Goal: Obtain resource: Download file/media

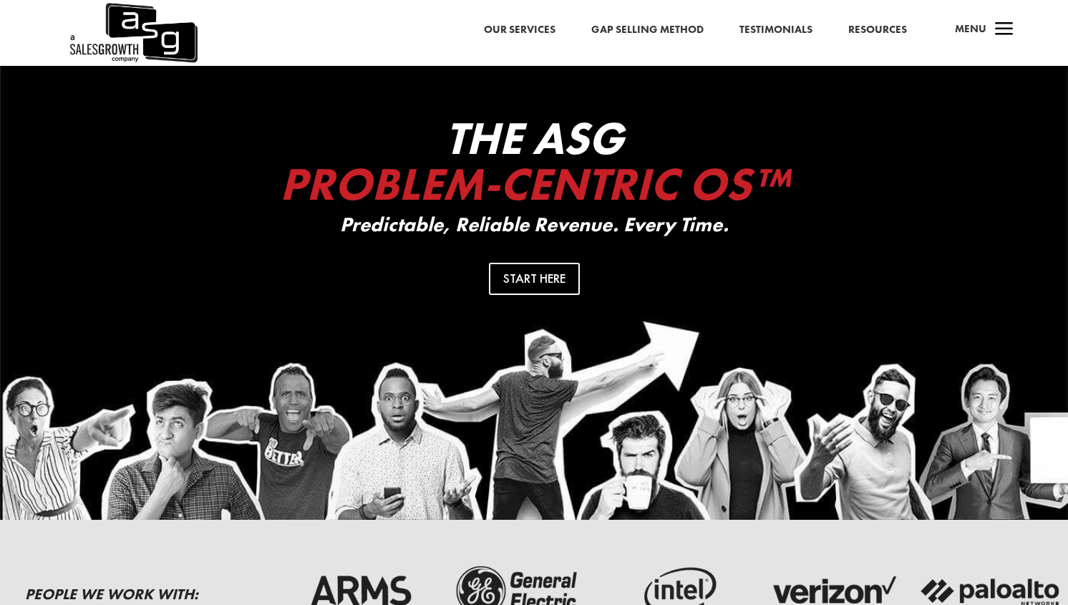
click at [886, 30] on link "Resources" at bounding box center [877, 30] width 59 height 19
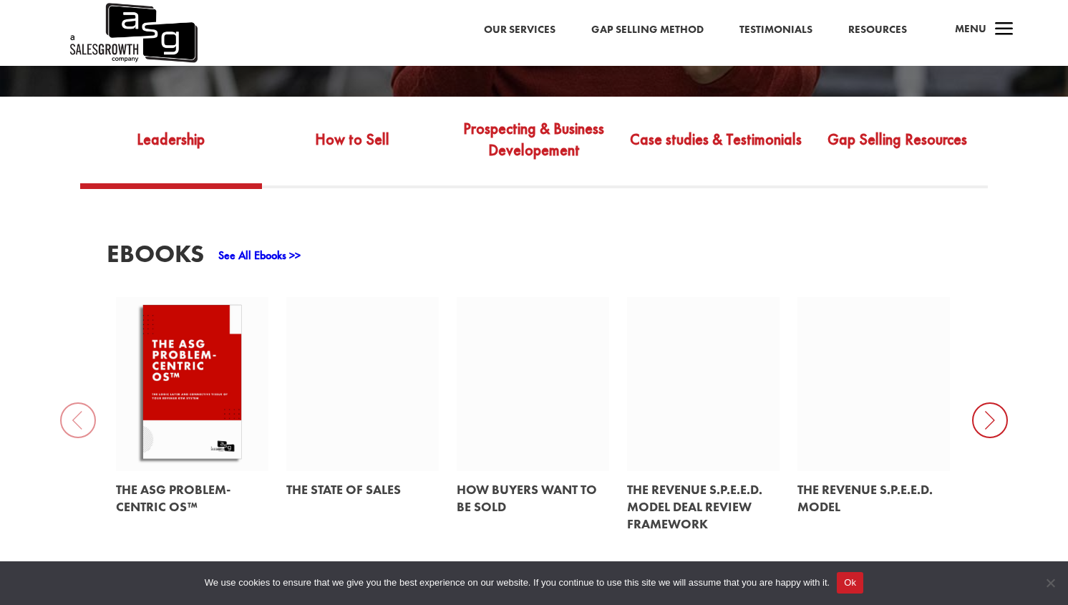
scroll to position [566, 0]
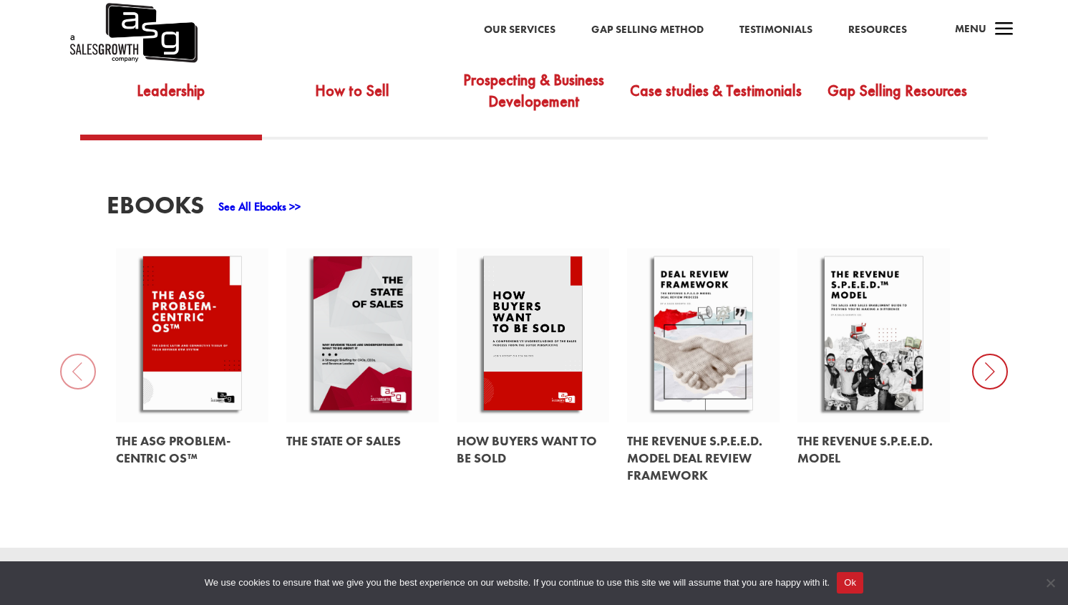
click at [527, 270] on link at bounding box center [533, 335] width 152 height 174
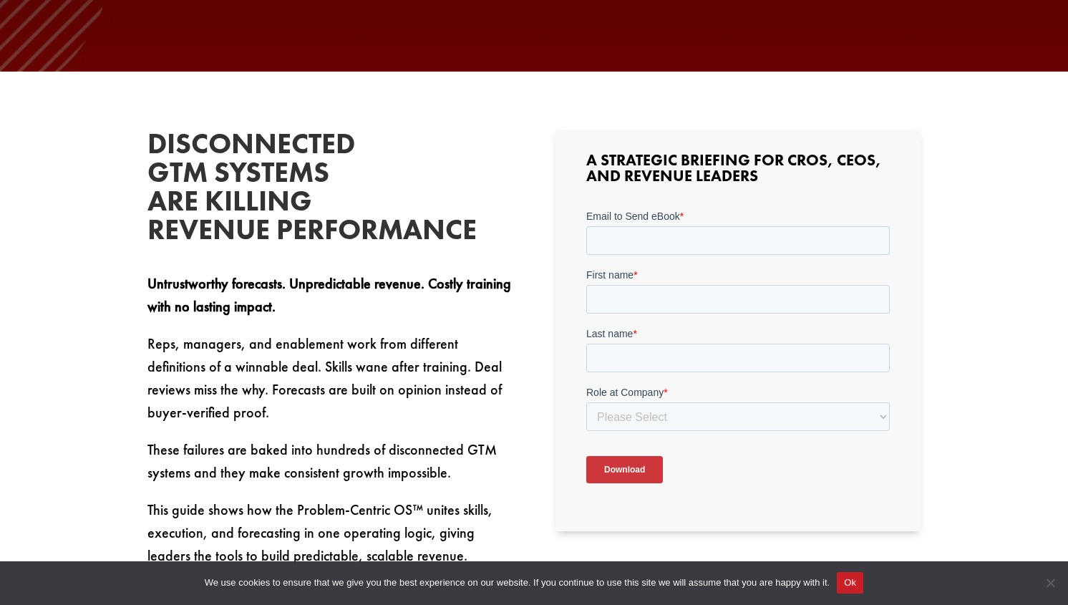
scroll to position [427, 0]
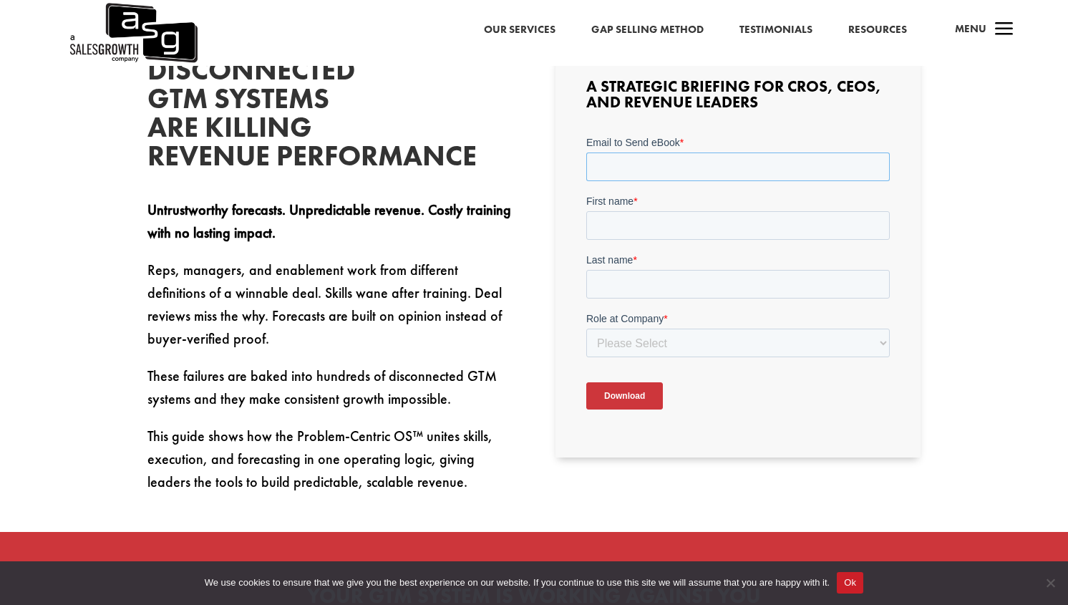
click at [633, 156] on input "Email to Send eBook *" at bounding box center [736, 166] width 303 height 29
click at [632, 156] on input "Email to Send eBook *" at bounding box center [736, 166] width 303 height 29
type input "victormacia@gmail.com"
type input "Víctor"
type input "Macía González"
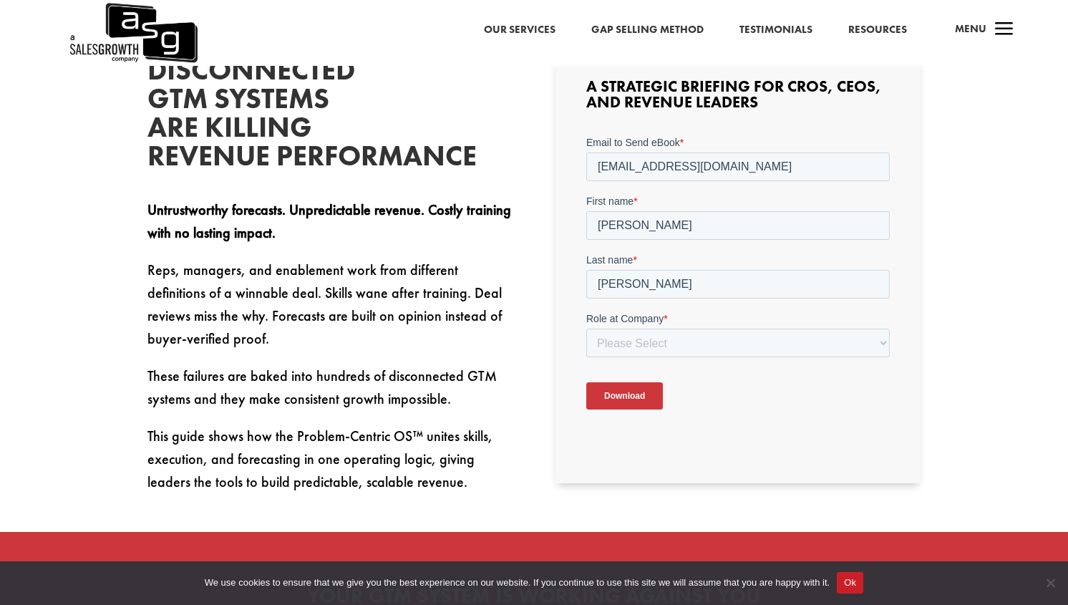
click at [660, 323] on span "Role at Company" at bounding box center [623, 317] width 77 height 11
click at [660, 347] on select "Please Select C-Level (CRO, CSO, etc) Senior Leadership (VP of Sales, VP of Ena…" at bounding box center [736, 342] width 303 height 29
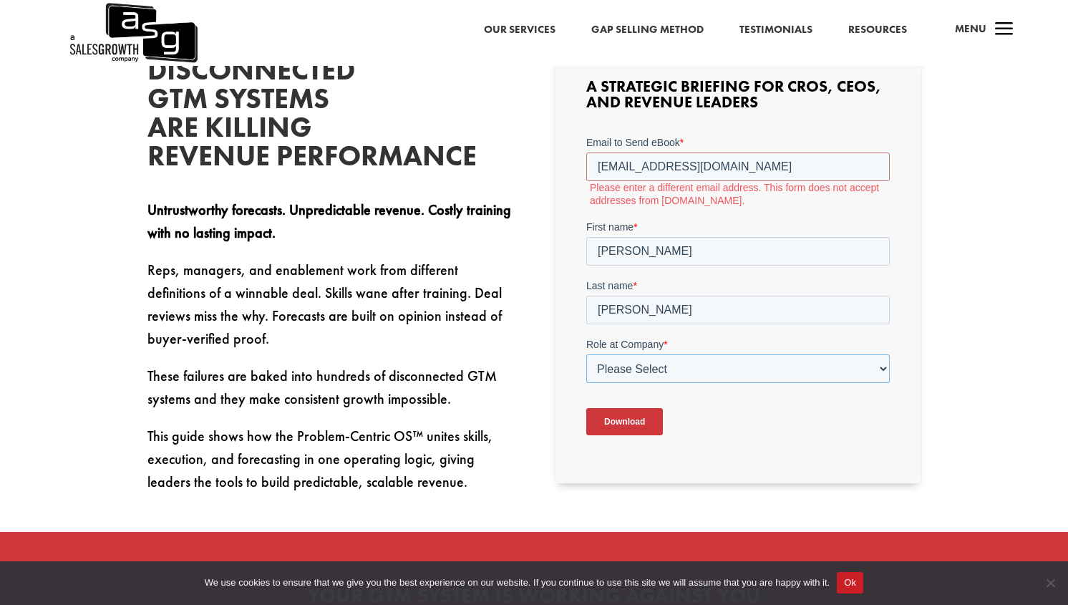
select select "Director/Manager (Sales Director, Regional Sales Manager, etc)"
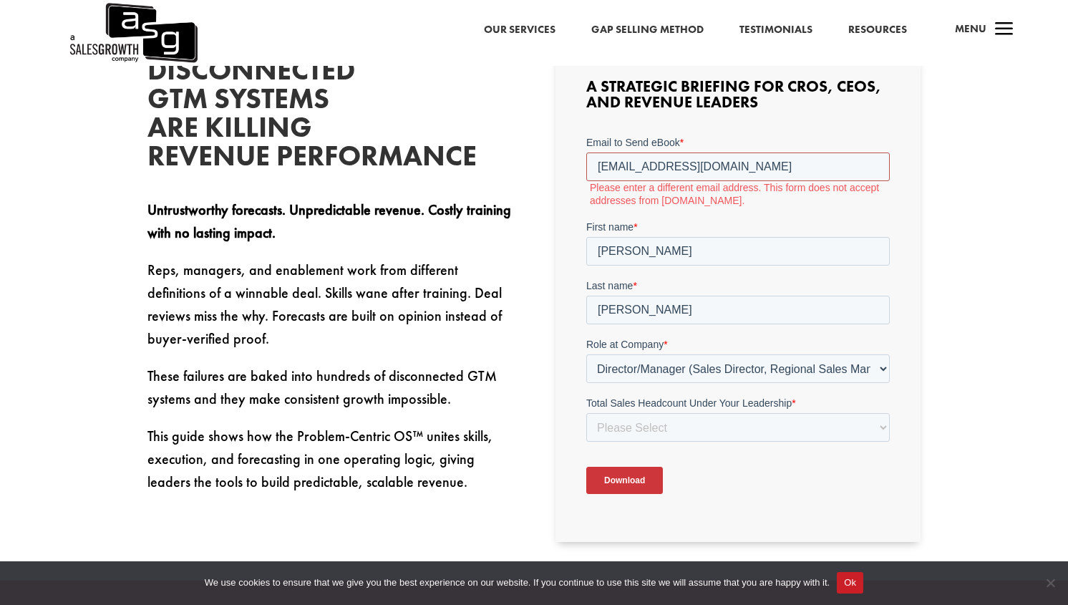
click at [626, 165] on input "victormacia@gmail.com" at bounding box center [736, 166] width 303 height 29
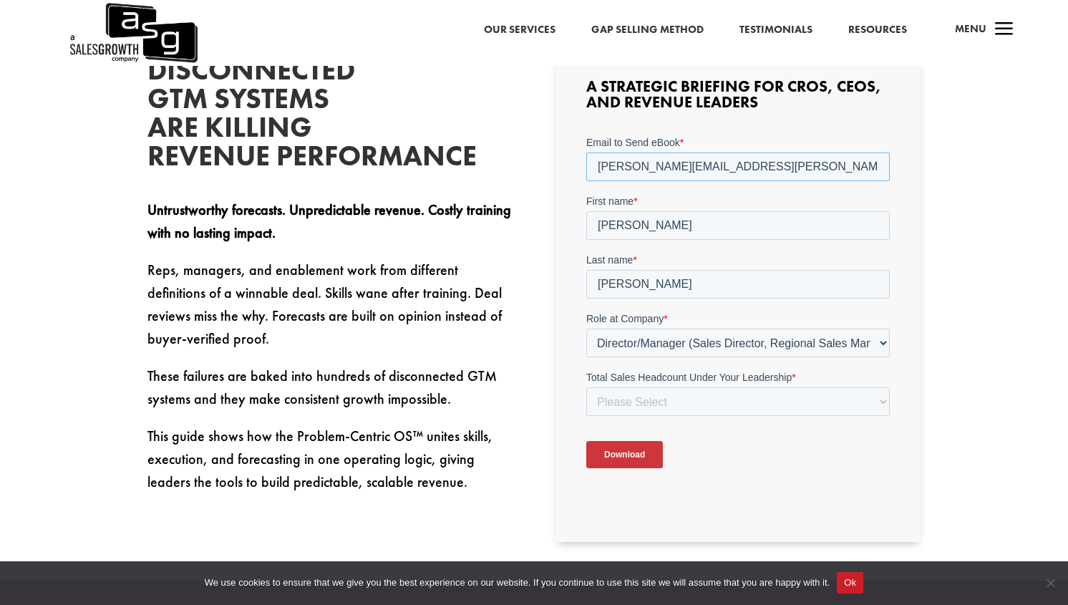
click at [671, 167] on input "victor.macia@gmail.com" at bounding box center [736, 166] width 303 height 29
click at [682, 165] on input "victor.macia@adevinta.com" at bounding box center [736, 166] width 303 height 29
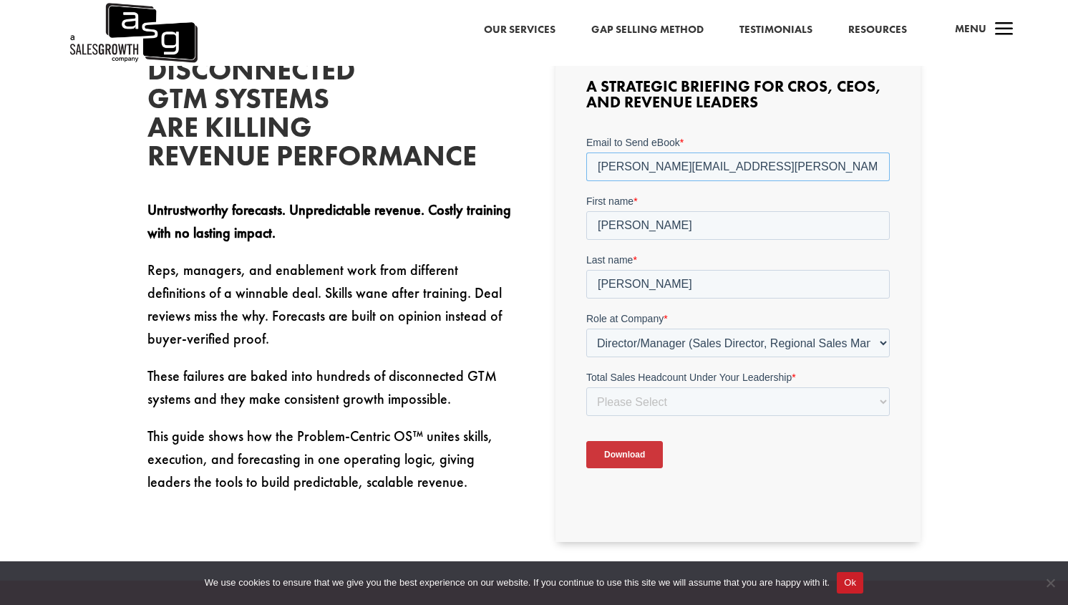
type input "victor.macia@adevinta.com"
click at [630, 396] on select "Please Select Just Me 1-9 10-19 20-49 50-99 100+" at bounding box center [736, 400] width 303 height 29
select select "Just Me"
click at [585, 386] on select "Please Select Just Me 1-9 10-19 20-49 50-99 100+" at bounding box center [736, 400] width 303 height 29
click at [620, 453] on input "Download" at bounding box center [623, 453] width 77 height 27
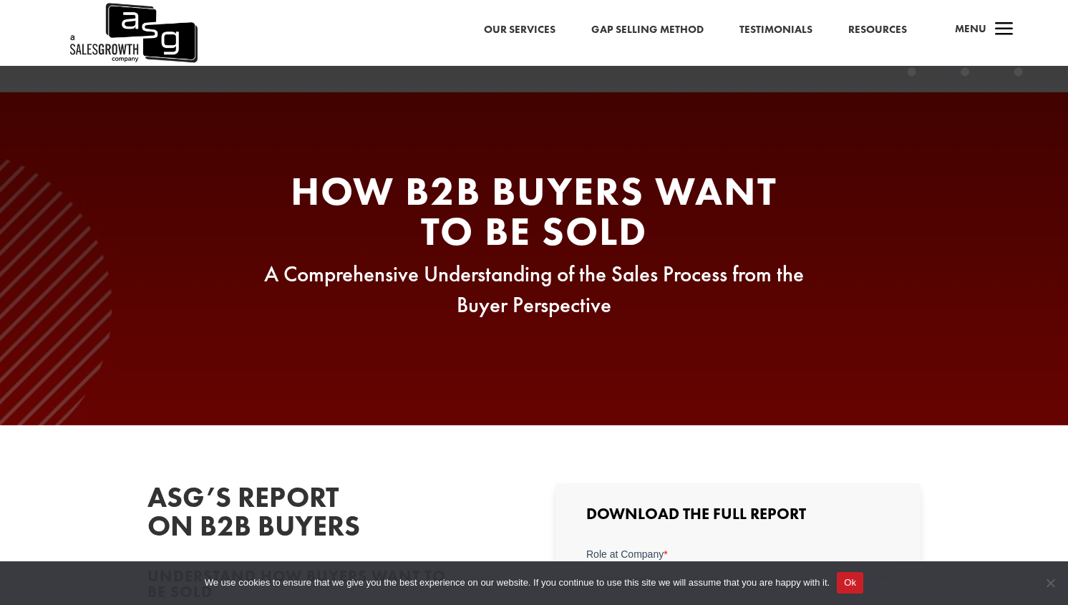
scroll to position [313, 0]
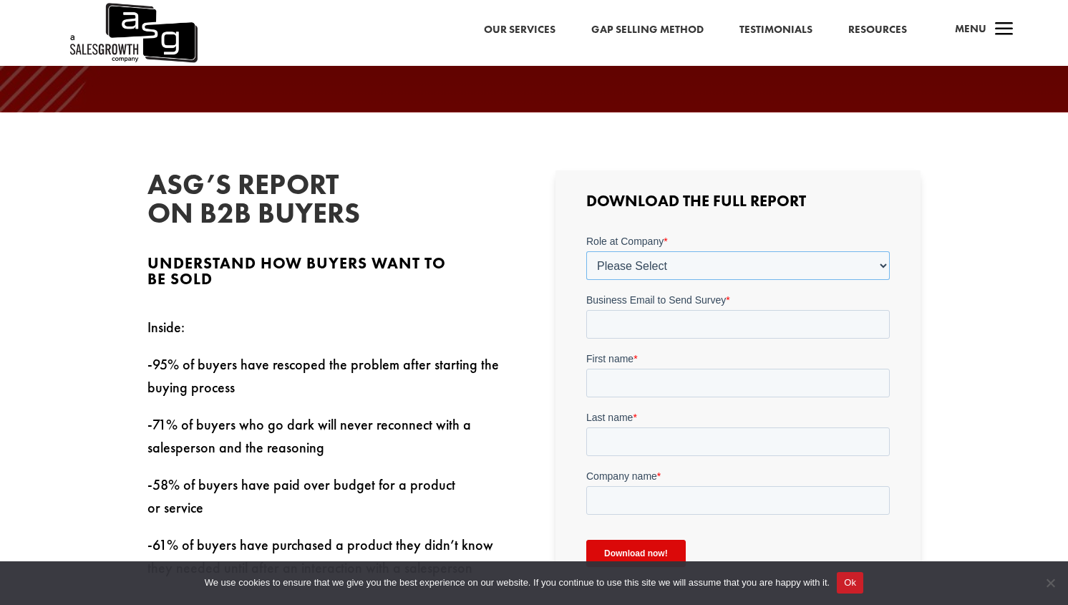
click at [642, 259] on select "Please Select C-Level (CRO, CSO, etc) Senior Leadership (VP of Sales, VP of Ena…" at bounding box center [736, 264] width 303 height 29
select select "Other"
click at [585, 250] on select "Please Select C-Level (CRO, CSO, etc) Senior Leadership (VP of Sales, VP of Ena…" at bounding box center [736, 264] width 303 height 29
click at [616, 326] on input "Company Role - Other (Please Specify) *" at bounding box center [736, 323] width 303 height 29
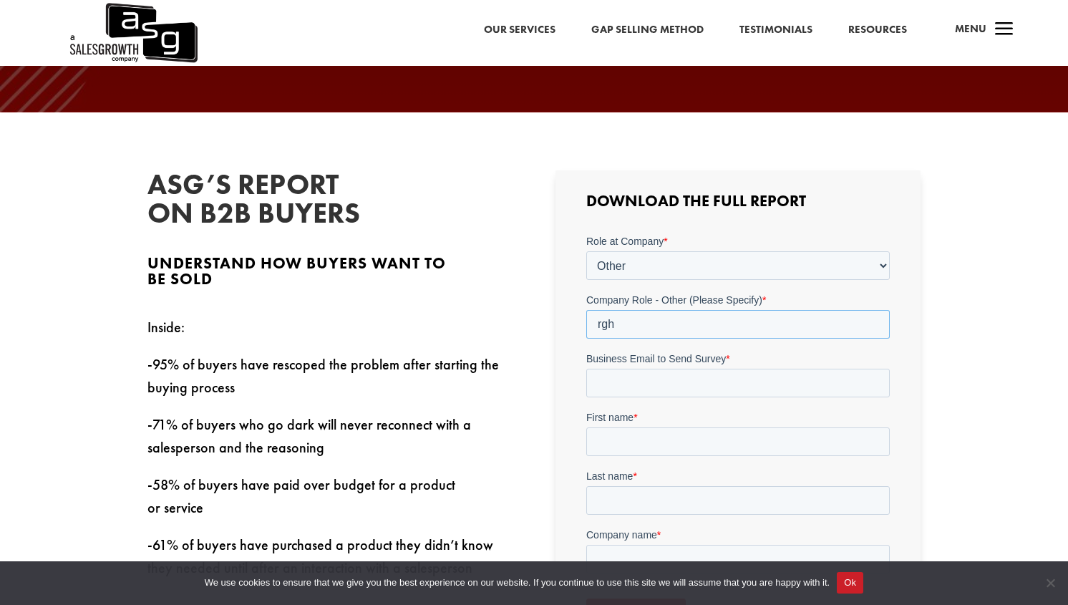
type input "rgh"
click at [649, 386] on input "Business Email to Send Survey *" at bounding box center [736, 382] width 303 height 29
type input "[EMAIL_ADDRESS][DOMAIN_NAME]"
type input "[PERSON_NAME]"
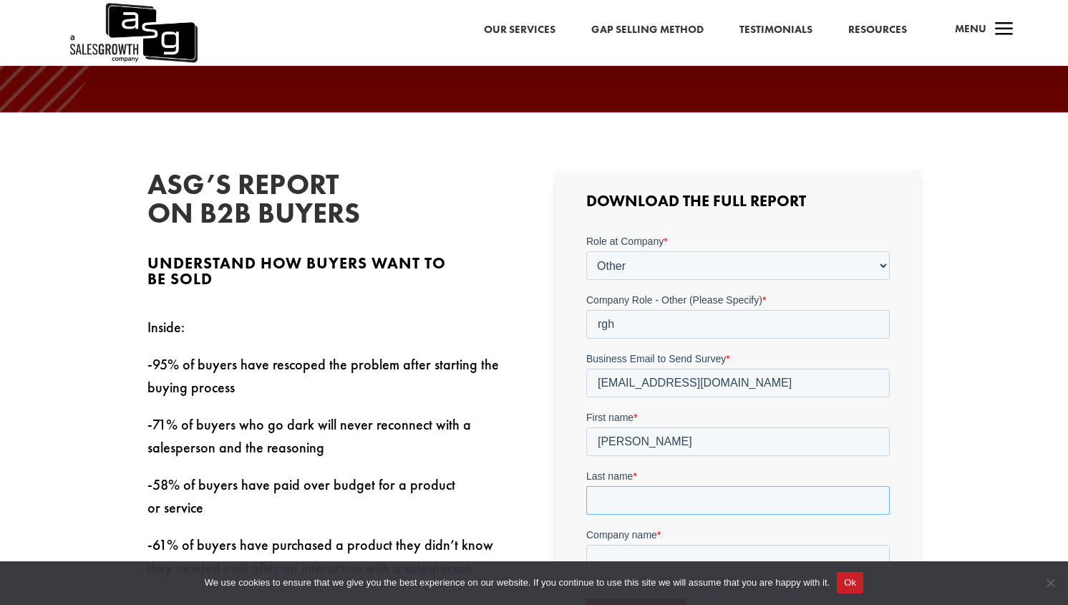
type input "[PERSON_NAME]"
type input "victor macia"
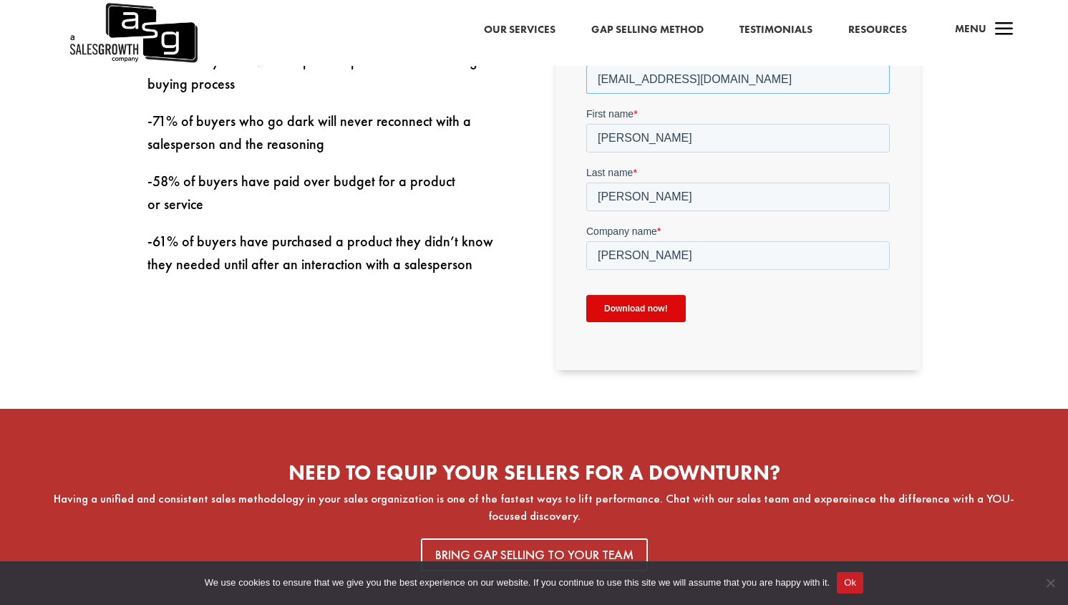
scroll to position [625, 0]
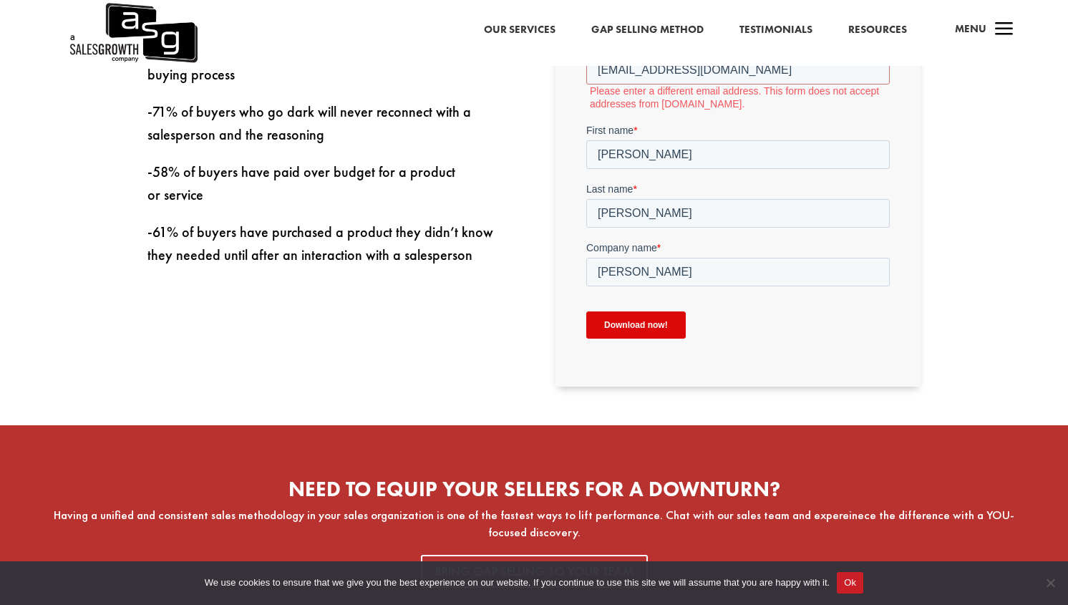
click at [657, 311] on input "Download now!" at bounding box center [634, 324] width 99 height 27
click at [656, 330] on input "Download now!" at bounding box center [634, 324] width 99 height 27
click at [624, 77] on input "[EMAIL_ADDRESS][DOMAIN_NAME]" at bounding box center [736, 70] width 303 height 29
click at [624, 75] on input "[EMAIL_ADDRESS][DOMAIN_NAME]" at bounding box center [736, 70] width 303 height 29
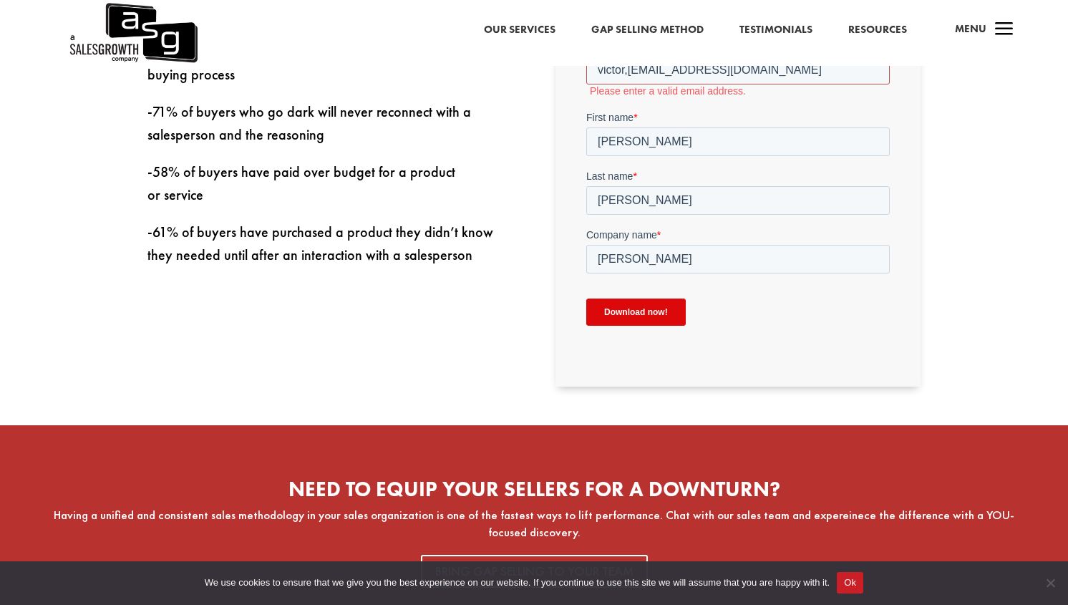
click at [672, 74] on input "victor,macia@gmail.com" at bounding box center [736, 70] width 303 height 29
click at [672, 73] on input "victor,macia@gmail.com" at bounding box center [736, 70] width 303 height 29
click at [625, 70] on input "victor,macia@adevinta.com" at bounding box center [736, 70] width 303 height 29
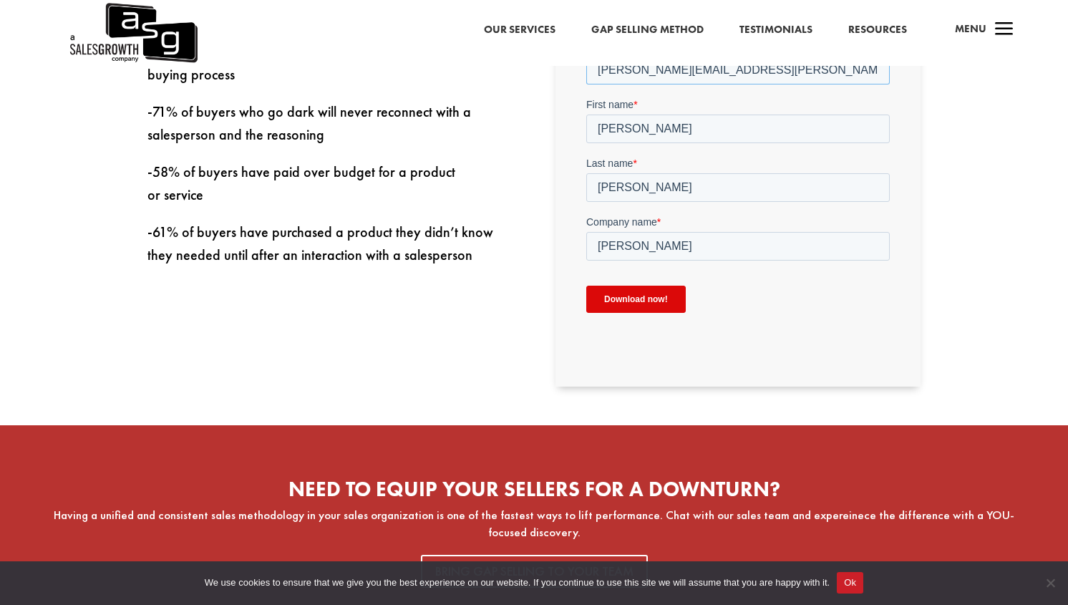
click at [701, 73] on input "[PERSON_NAME][EMAIL_ADDRESS][PERSON_NAME][DOMAIN_NAME]" at bounding box center [736, 70] width 303 height 29
type input "[PERSON_NAME][EMAIL_ADDRESS][PERSON_NAME][DOMAIN_NAME]"
click at [617, 307] on input "Download now!" at bounding box center [634, 299] width 99 height 27
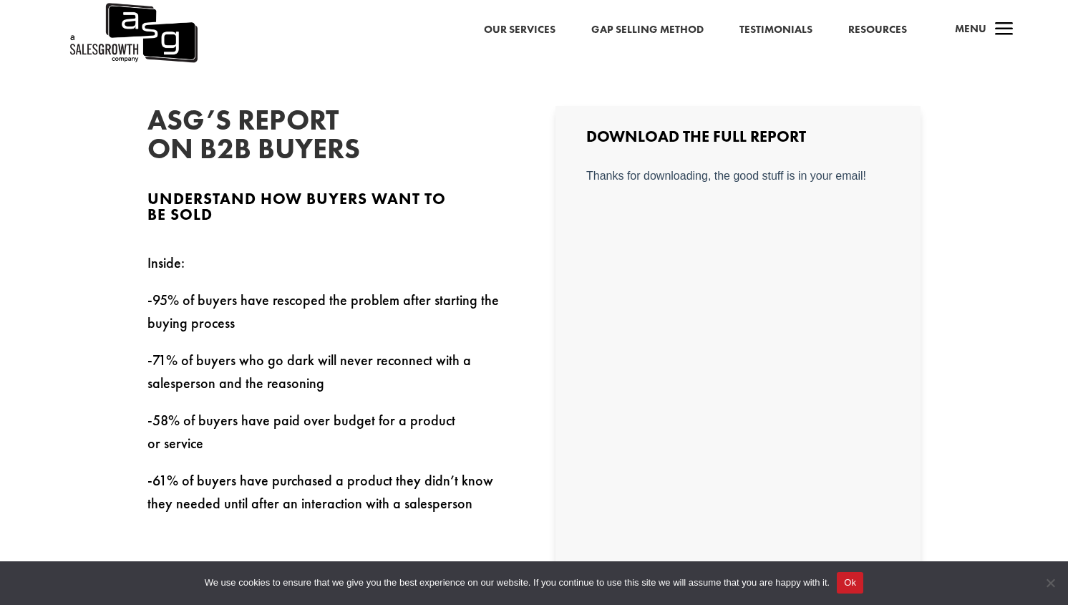
scroll to position [304, 0]
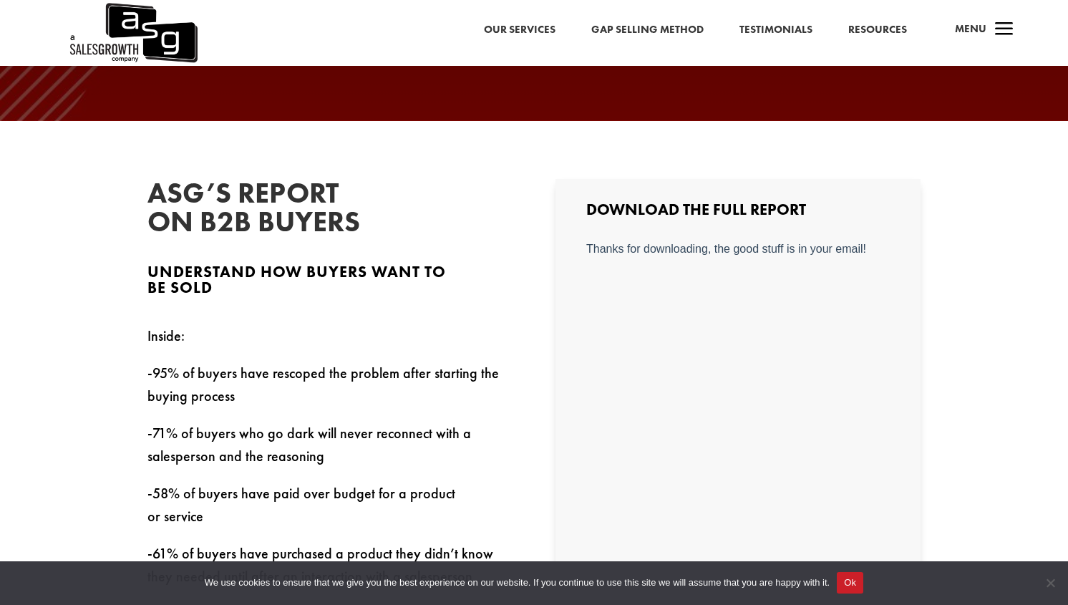
click at [633, 245] on div "Thanks for downloading, the good stuff is in your email!" at bounding box center [736, 248] width 303 height 13
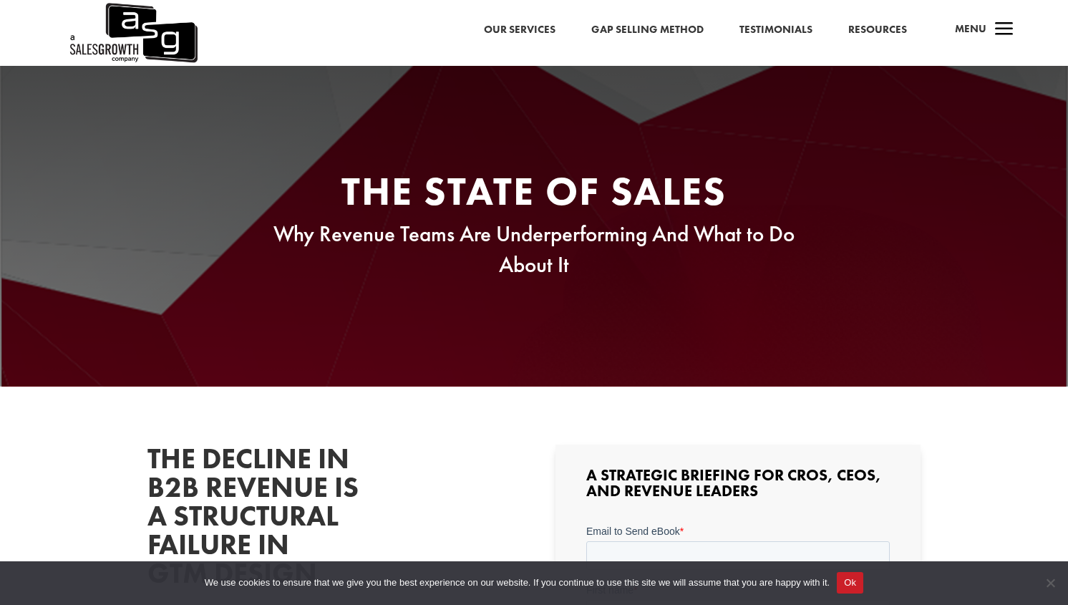
scroll to position [248, 0]
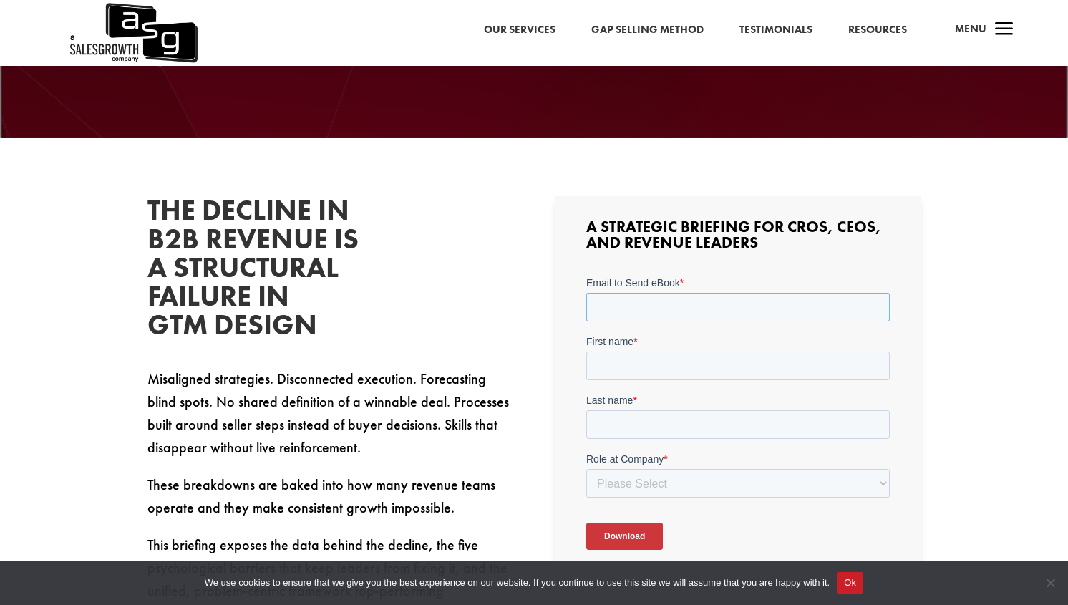
click at [623, 309] on input "Email to Send eBook *" at bounding box center [736, 306] width 303 height 29
paste input "victor.macia@adevinta.com"
type input "victor.macia@adevinta.com"
click at [605, 370] on input "First name *" at bounding box center [736, 365] width 303 height 29
type input "sfa"
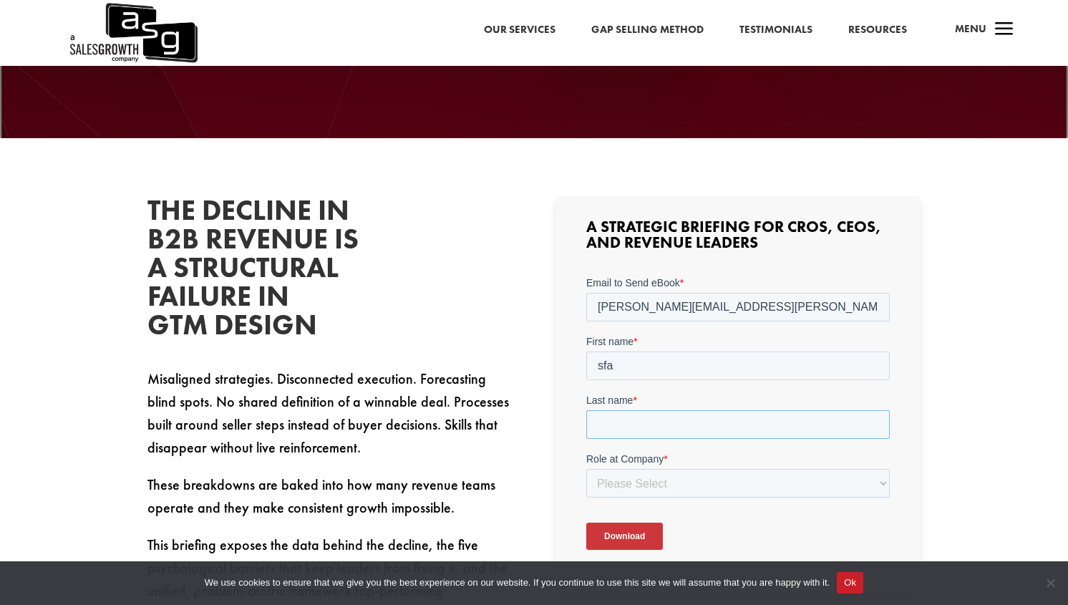
click at [611, 414] on input "Last name *" at bounding box center [736, 423] width 303 height 29
type input "af"
click at [618, 475] on select "Please Select C-Level (CRO, CSO, etc) Senior Leadership (VP of Sales, VP of Ena…" at bounding box center [736, 482] width 303 height 29
click at [585, 468] on select "Please Select C-Level (CRO, CSO, etc) Senior Leadership (VP of Sales, VP of Ena…" at bounding box center [736, 482] width 303 height 29
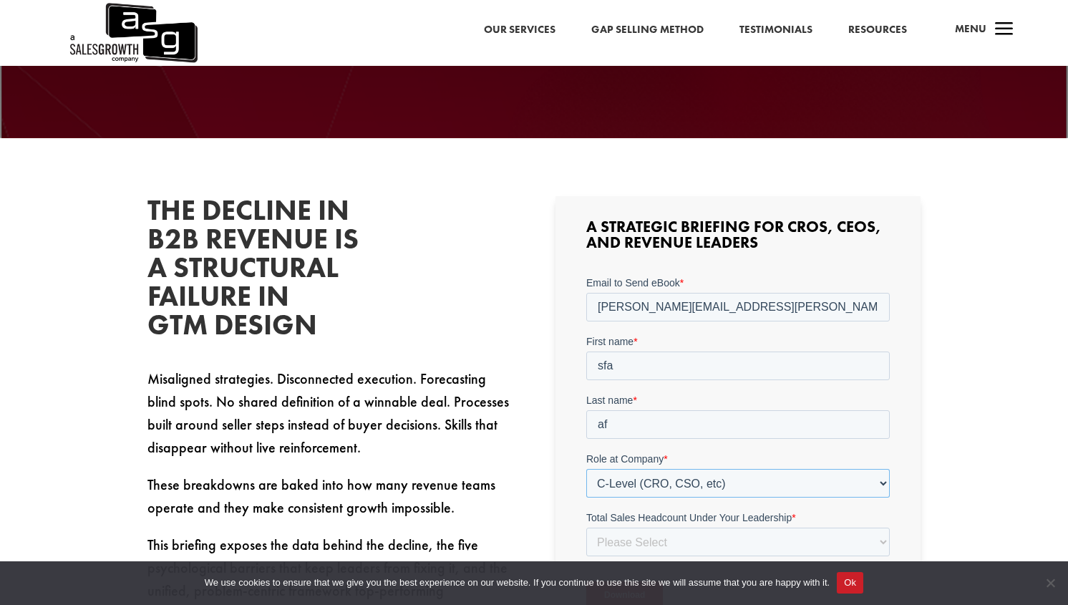
scroll to position [414, 0]
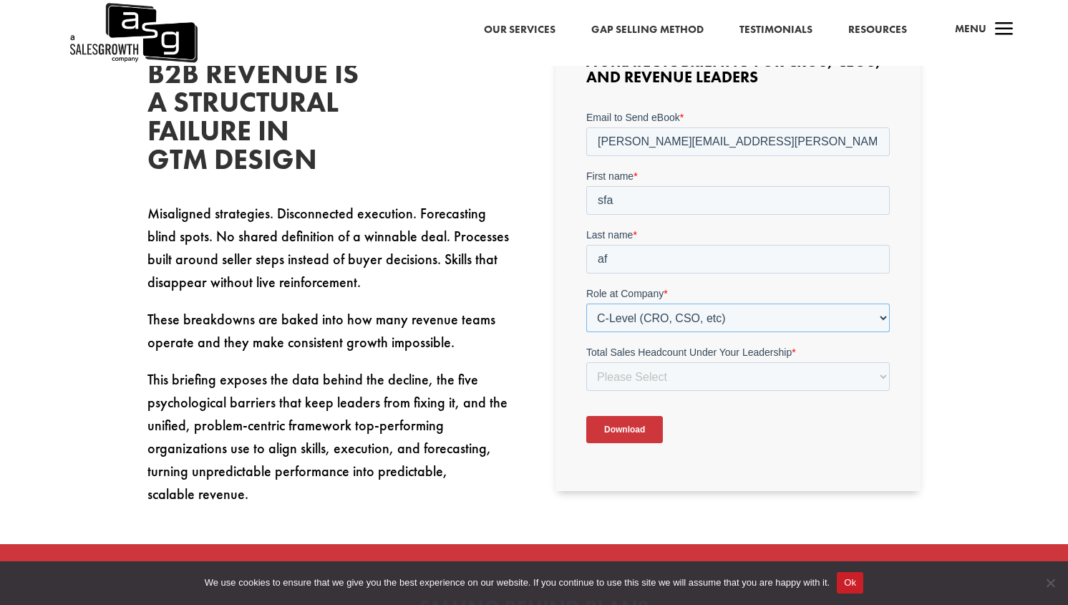
click at [648, 321] on select "Please Select C-Level (CRO, CSO, etc) Senior Leadership (VP of Sales, VP of Ena…" at bounding box center [736, 317] width 303 height 29
select select "Other"
click at [585, 303] on select "Please Select C-Level (CRO, CSO, etc) Senior Leadership (VP of Sales, VP of Ena…" at bounding box center [736, 317] width 303 height 29
click at [623, 380] on input "Company Role - Other (Please Specify) *" at bounding box center [736, 375] width 303 height 29
type input "dsf"
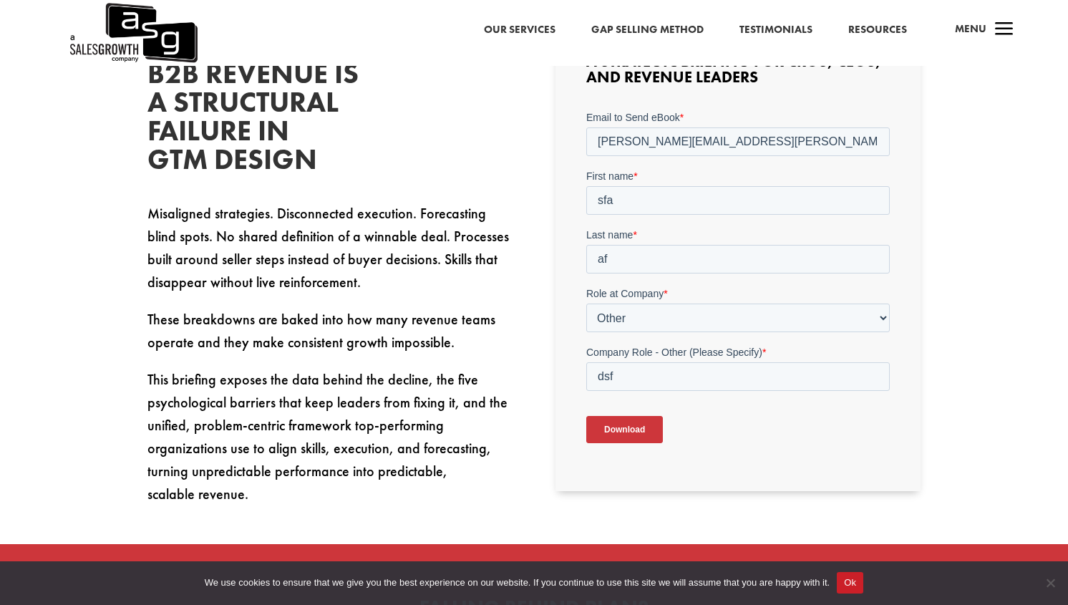
click at [618, 430] on input "Download" at bounding box center [623, 428] width 77 height 27
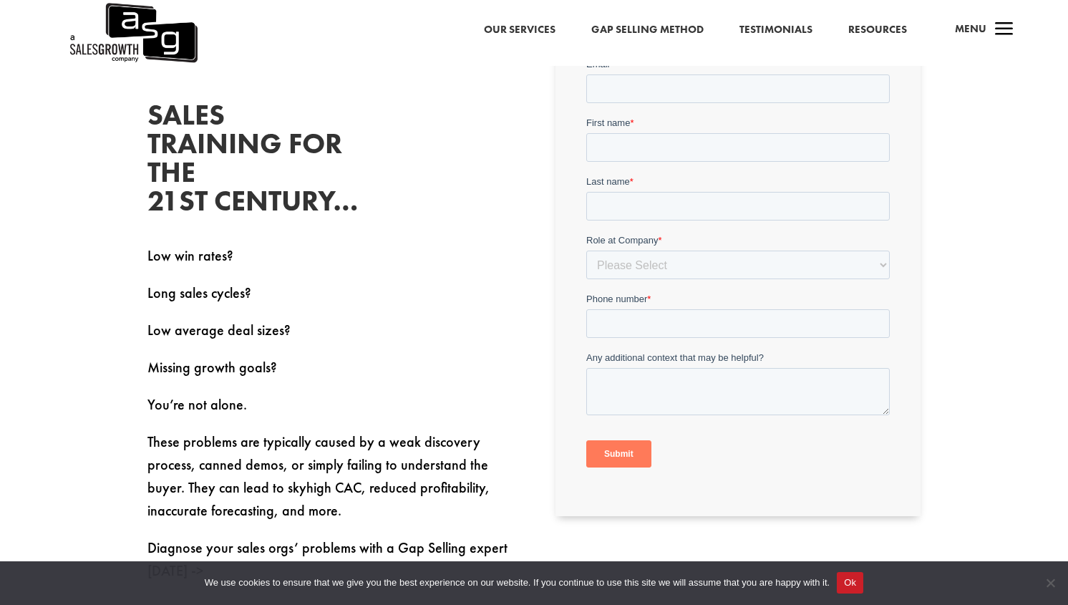
scroll to position [836, 0]
